Goal: Task Accomplishment & Management: Manage account settings

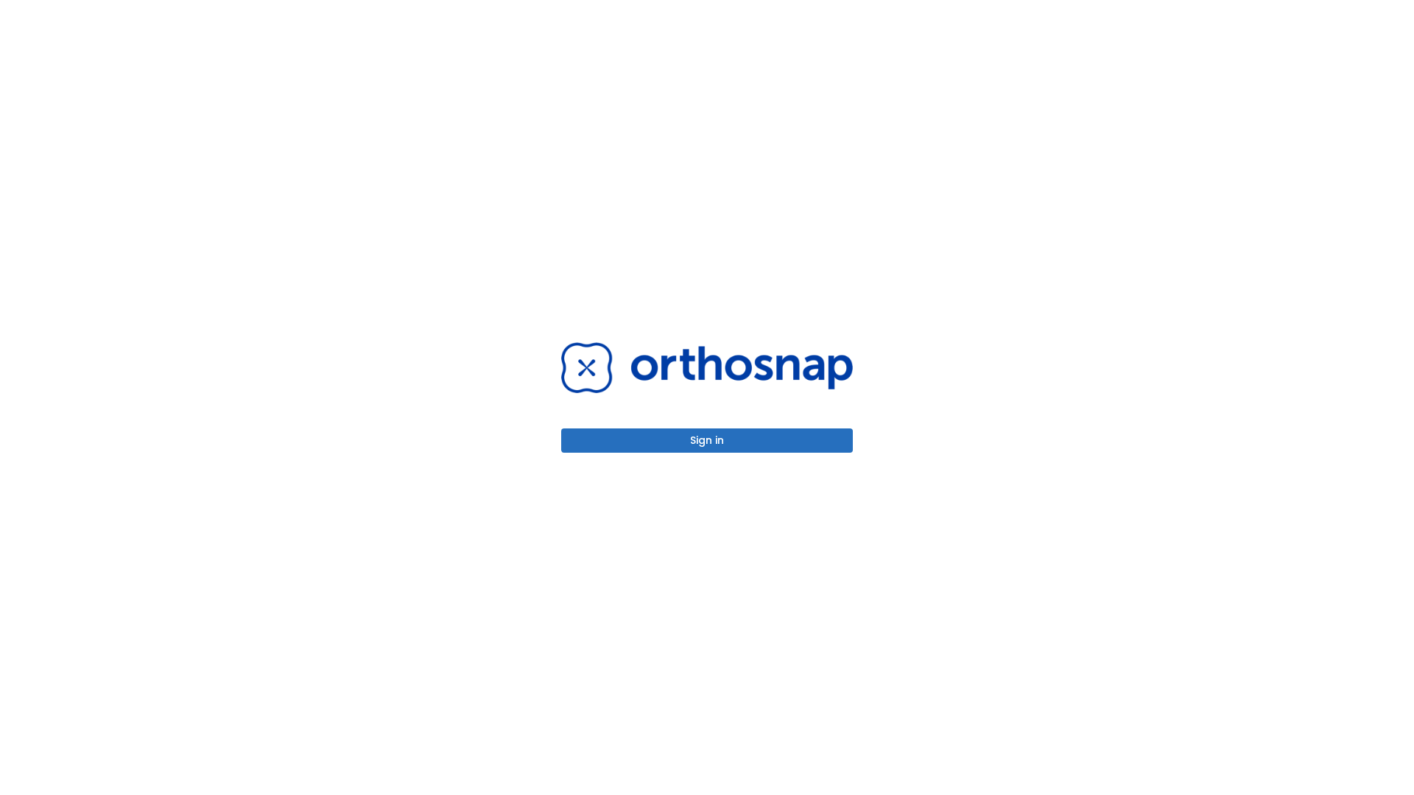
click at [707, 440] on button "Sign in" at bounding box center [707, 440] width 292 height 24
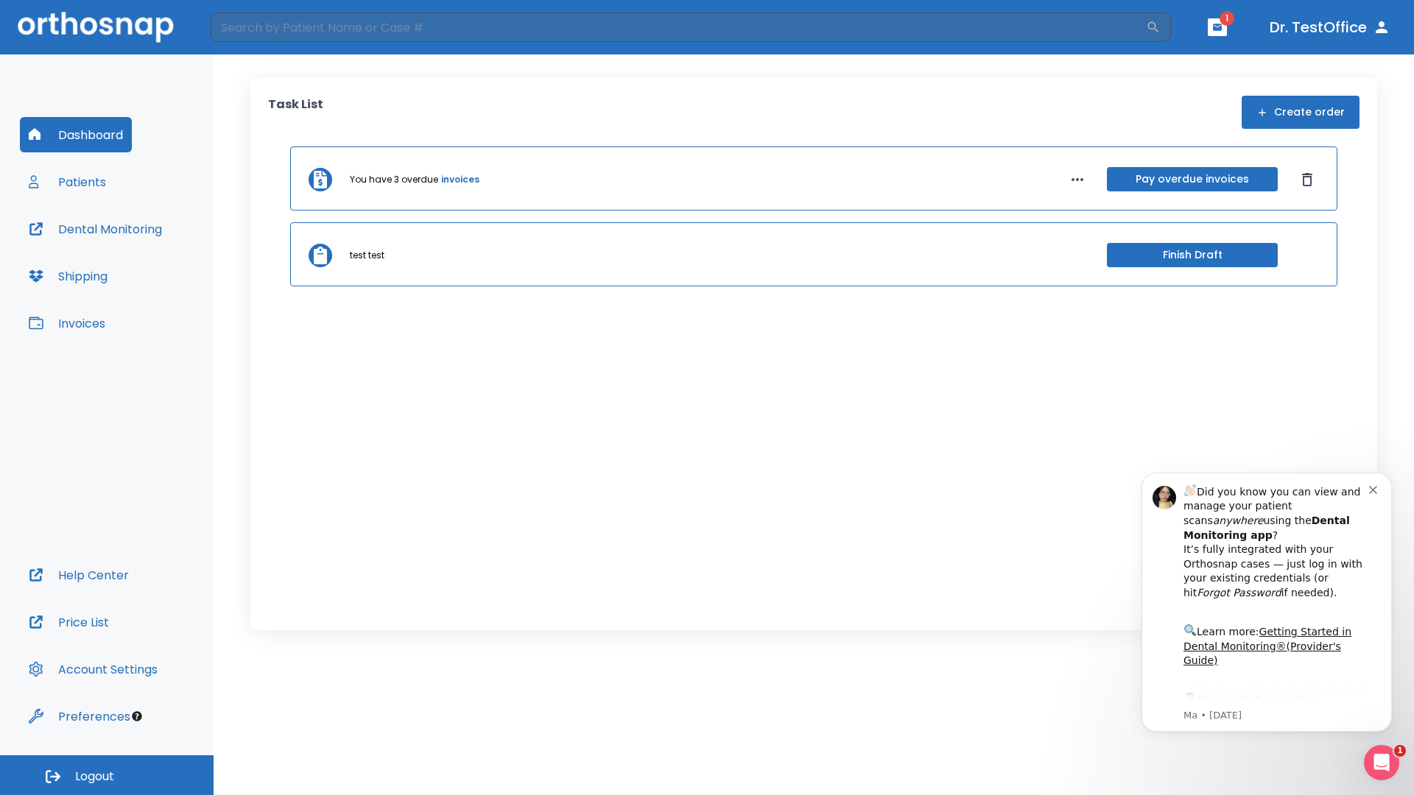
click at [107, 775] on span "Logout" at bounding box center [94, 777] width 39 height 16
